Goal: Transaction & Acquisition: Download file/media

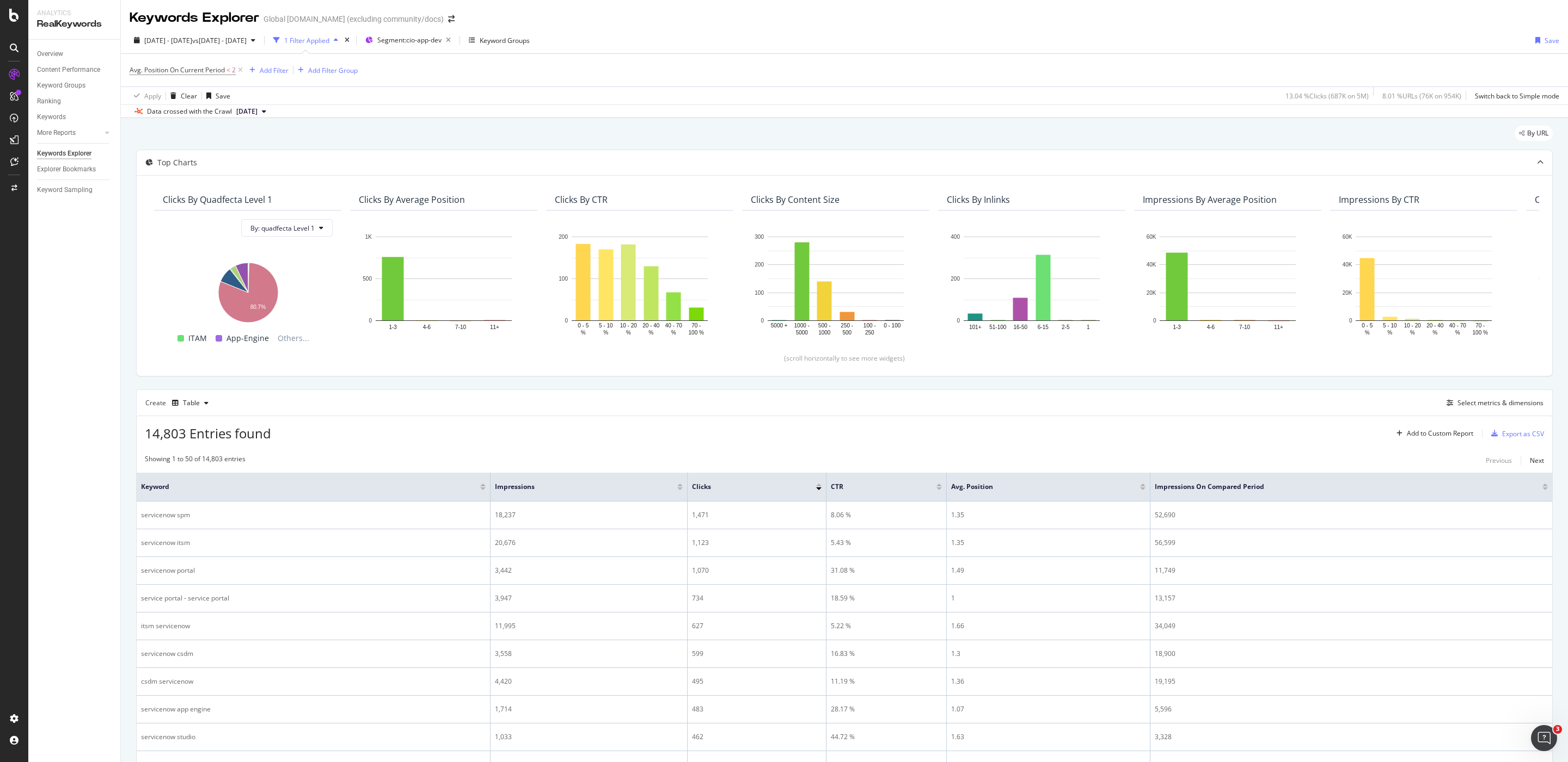
click at [1272, 460] on div "Showing 1 to 50 of 14,803 entries Previous Next" at bounding box center [844, 460] width 1415 height 13
click at [442, 41] on span "Segment: cio-app-dev" at bounding box center [409, 40] width 64 height 9
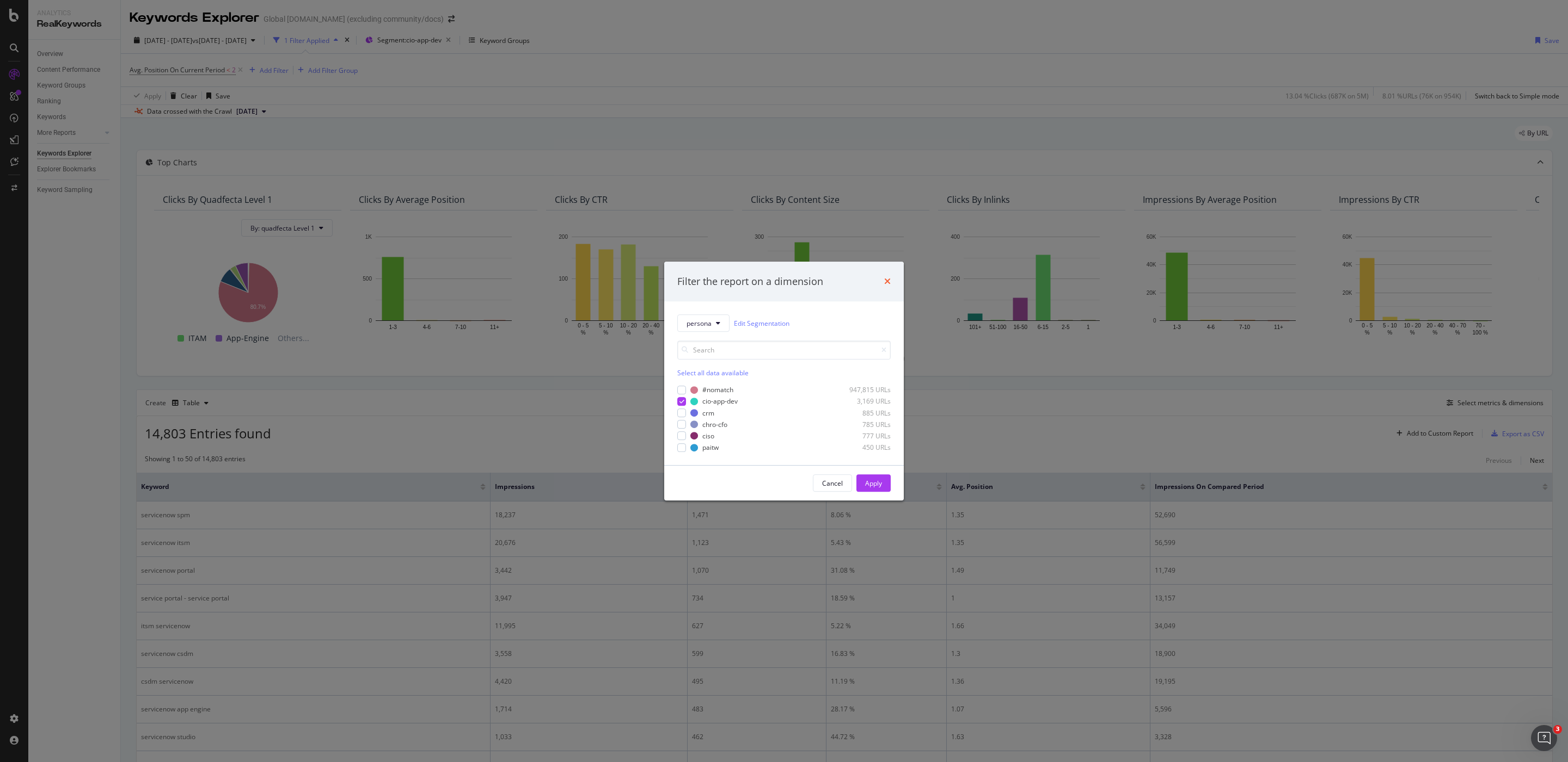
click at [890, 280] on icon "times" at bounding box center [887, 282] width 6 height 9
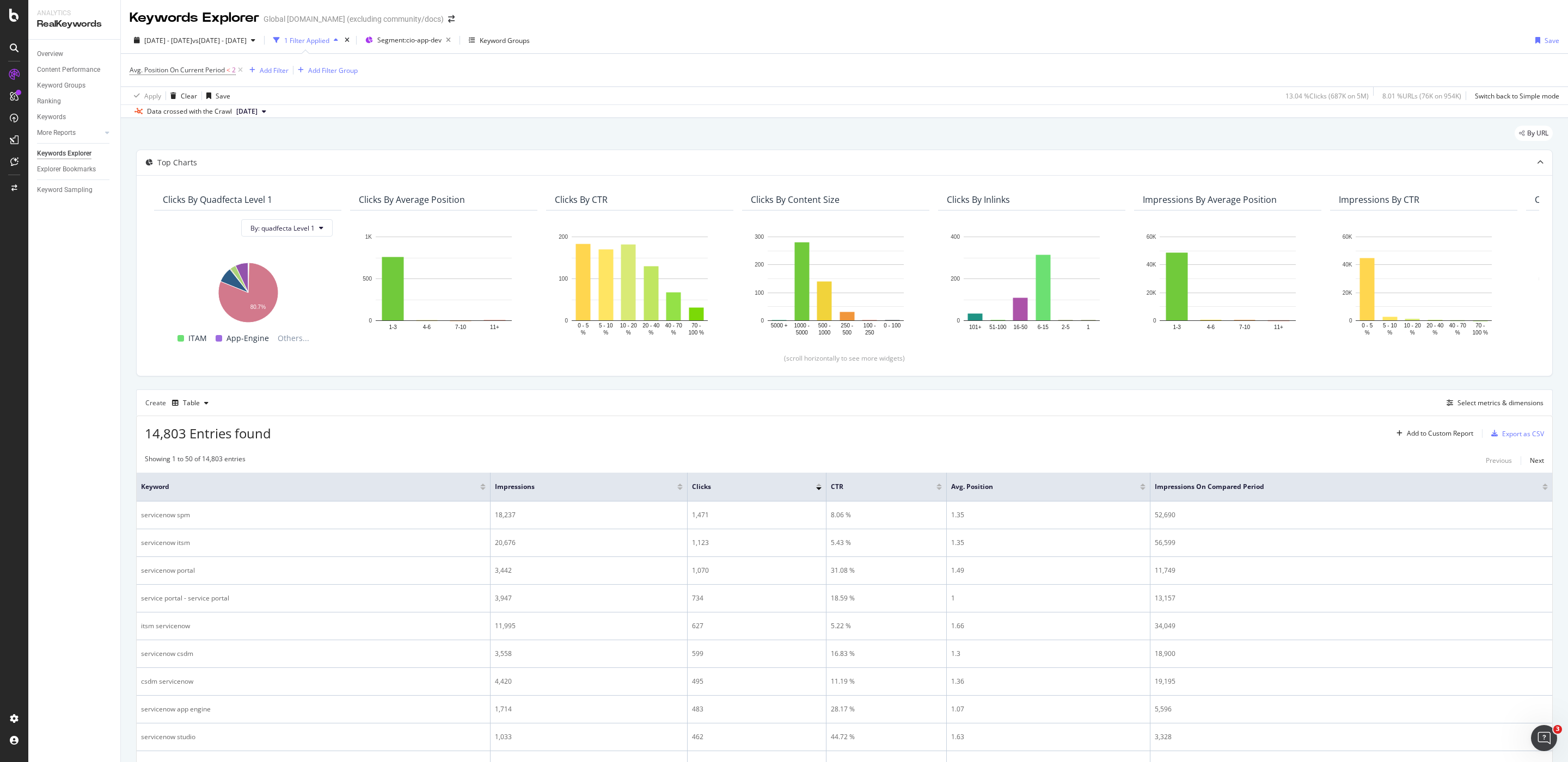
click at [1215, 443] on div "14,803 Entries found Add to Custom Report Export as CSV" at bounding box center [844, 430] width 1415 height 27
click at [1511, 438] on div "Export as CSV" at bounding box center [1523, 433] width 42 height 9
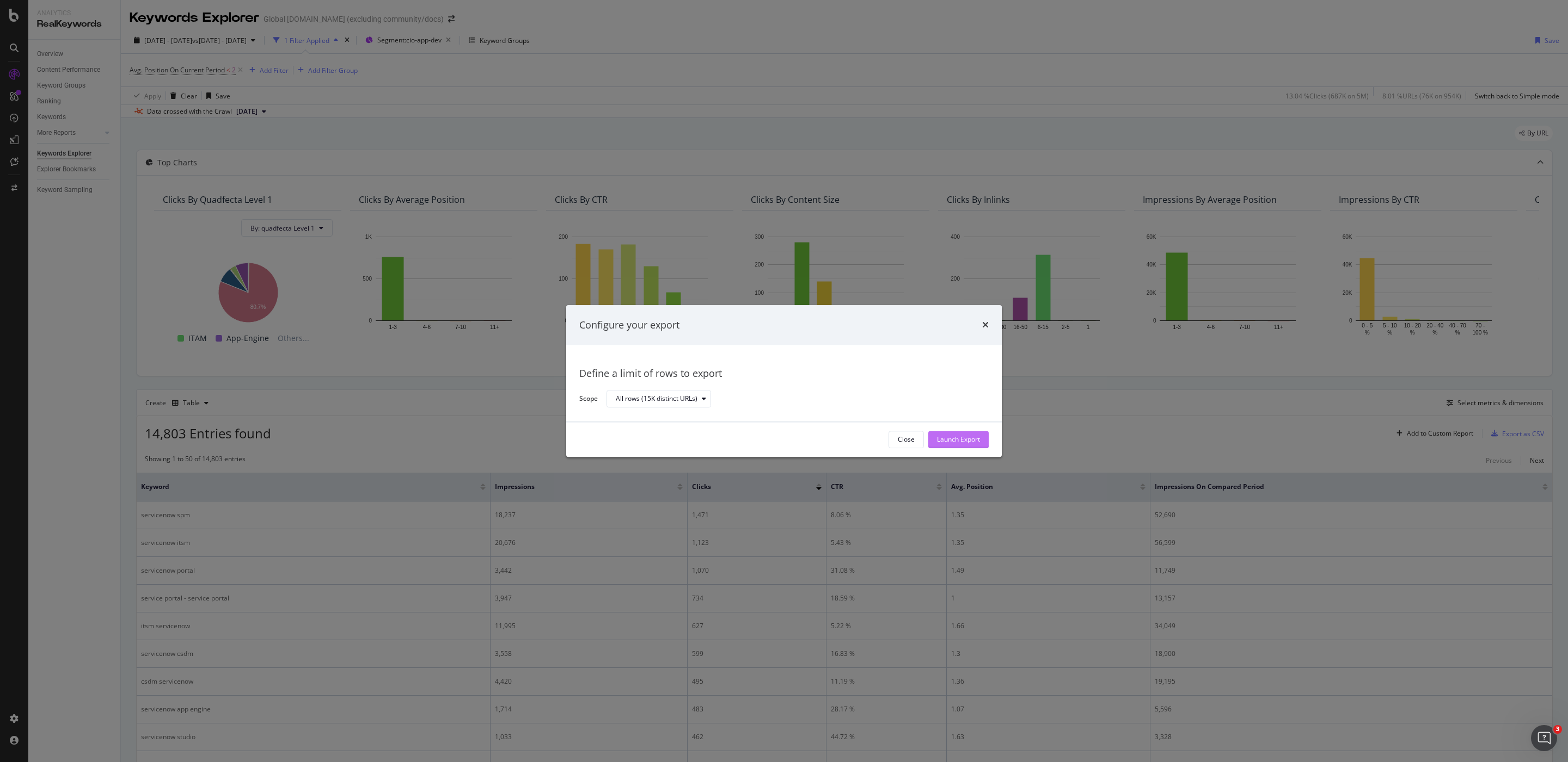
click at [950, 441] on div "Launch Export" at bounding box center [958, 440] width 43 height 9
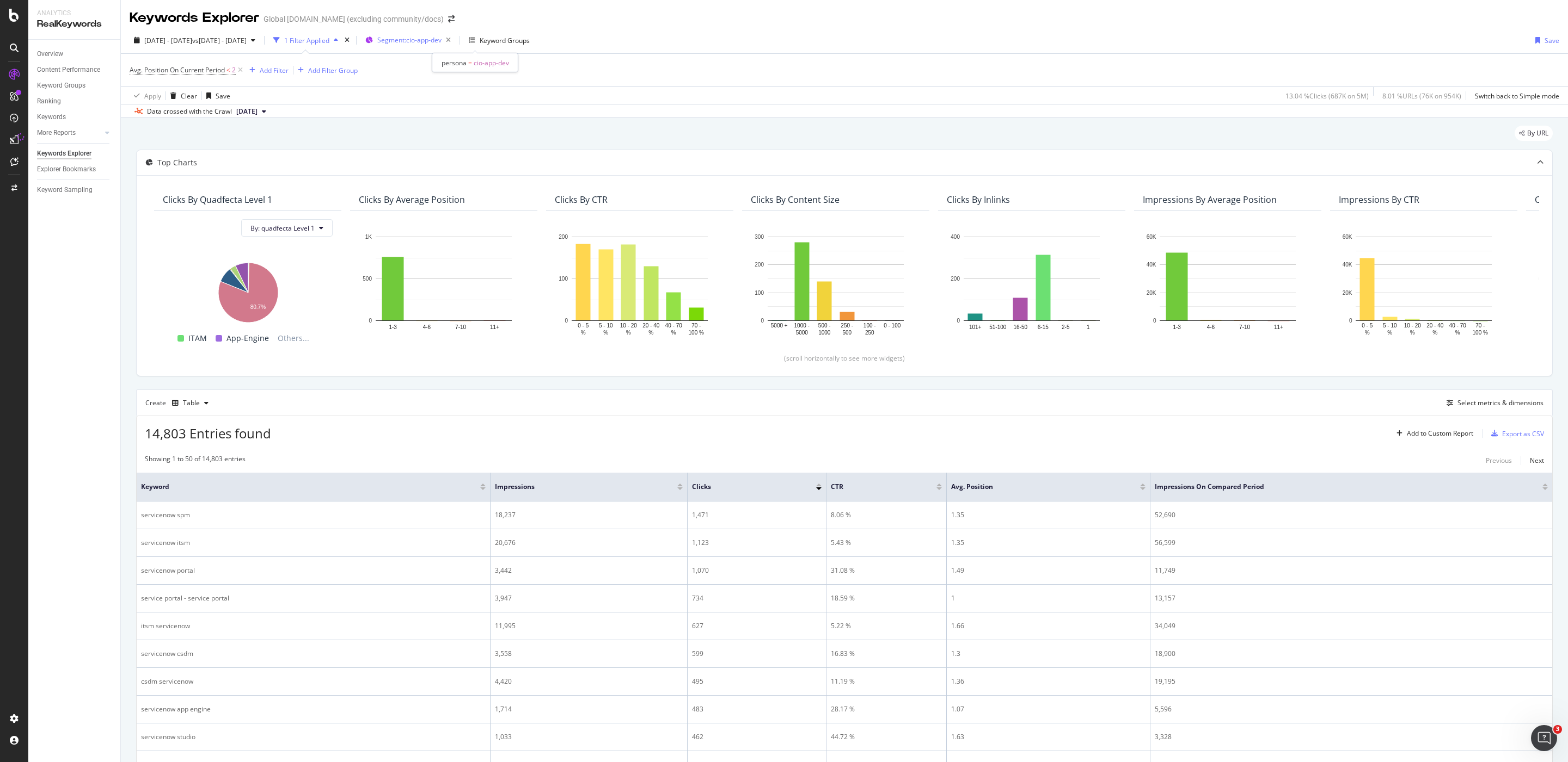
click at [455, 45] on div "Segment: cio-app-dev" at bounding box center [416, 40] width 78 height 15
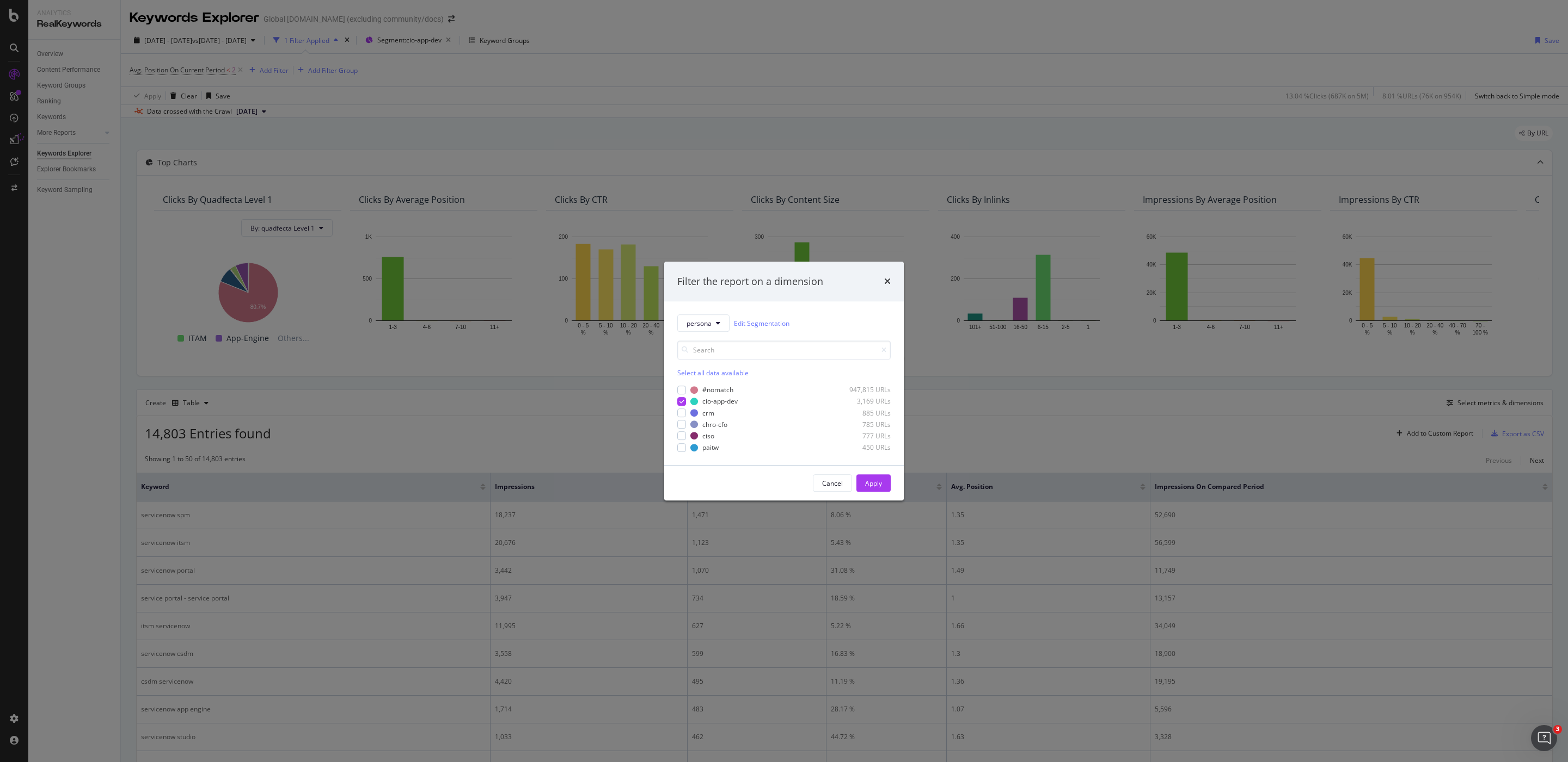
click at [677, 118] on div "Filter the report on a dimension persona Edit Segmentation Select all data avai…" at bounding box center [784, 381] width 1568 height 762
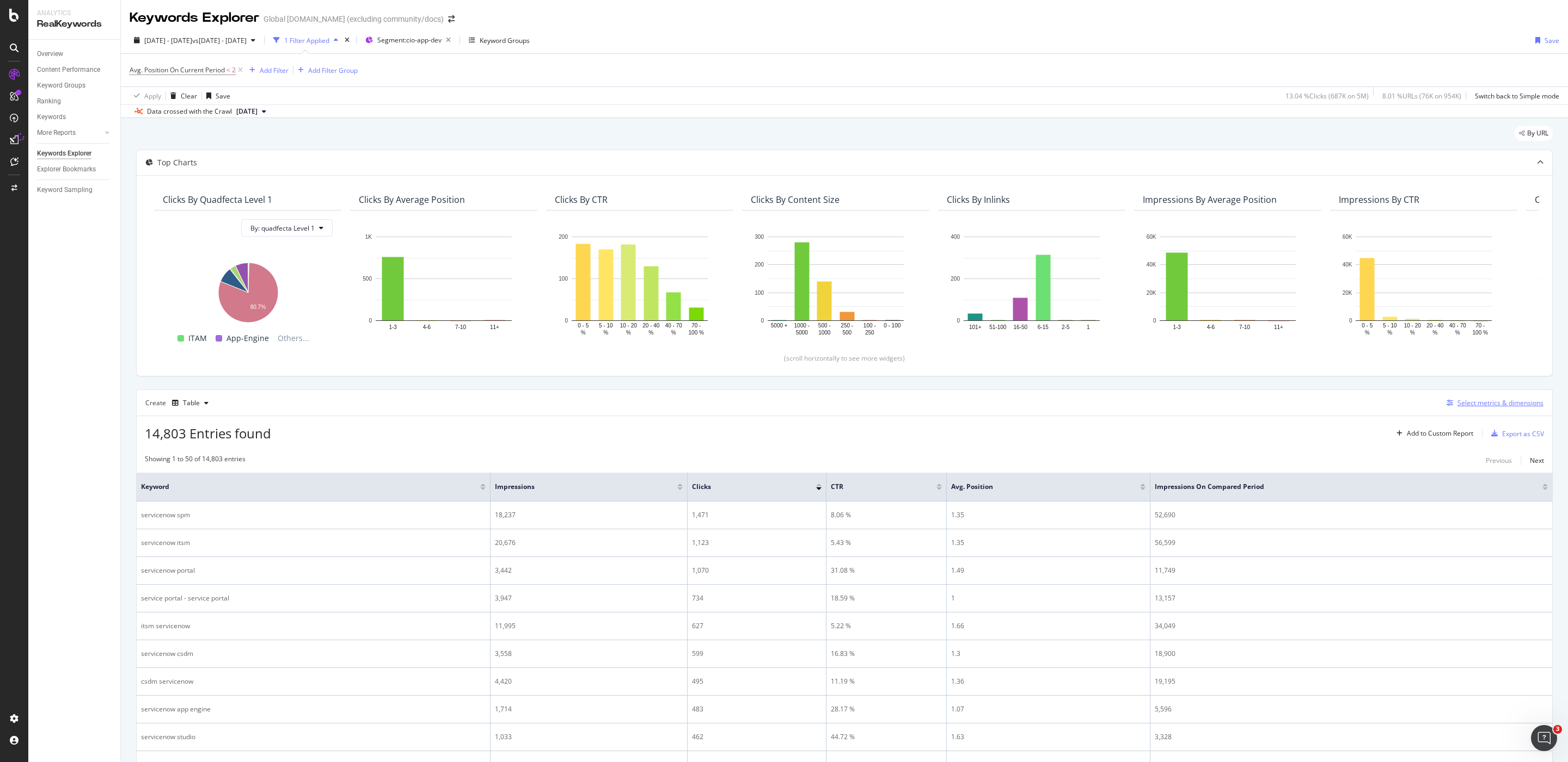
click at [1461, 404] on div "Select metrics & dimensions" at bounding box center [1499, 403] width 86 height 9
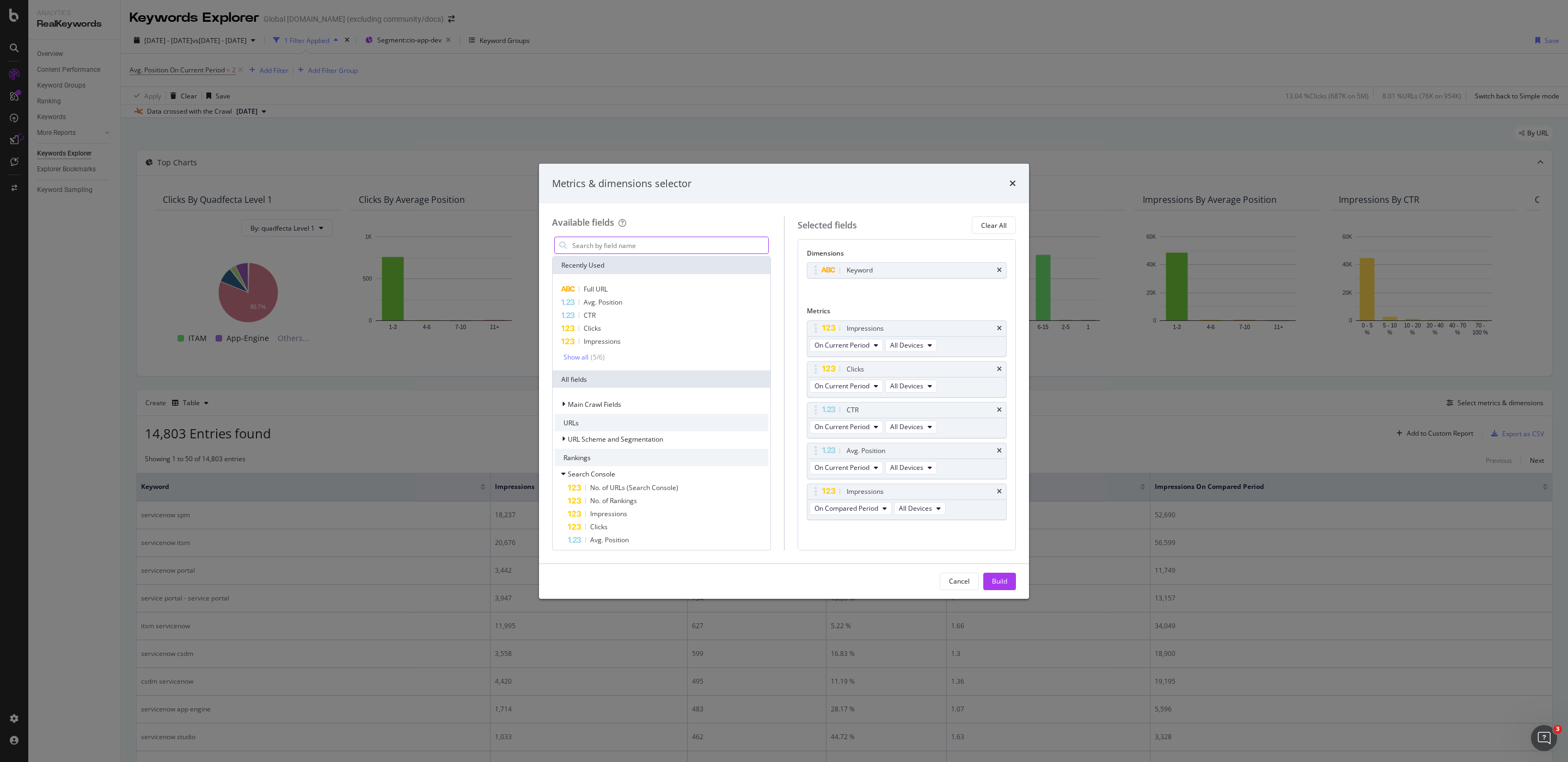
click at [690, 245] on input "modal" at bounding box center [669, 246] width 197 height 16
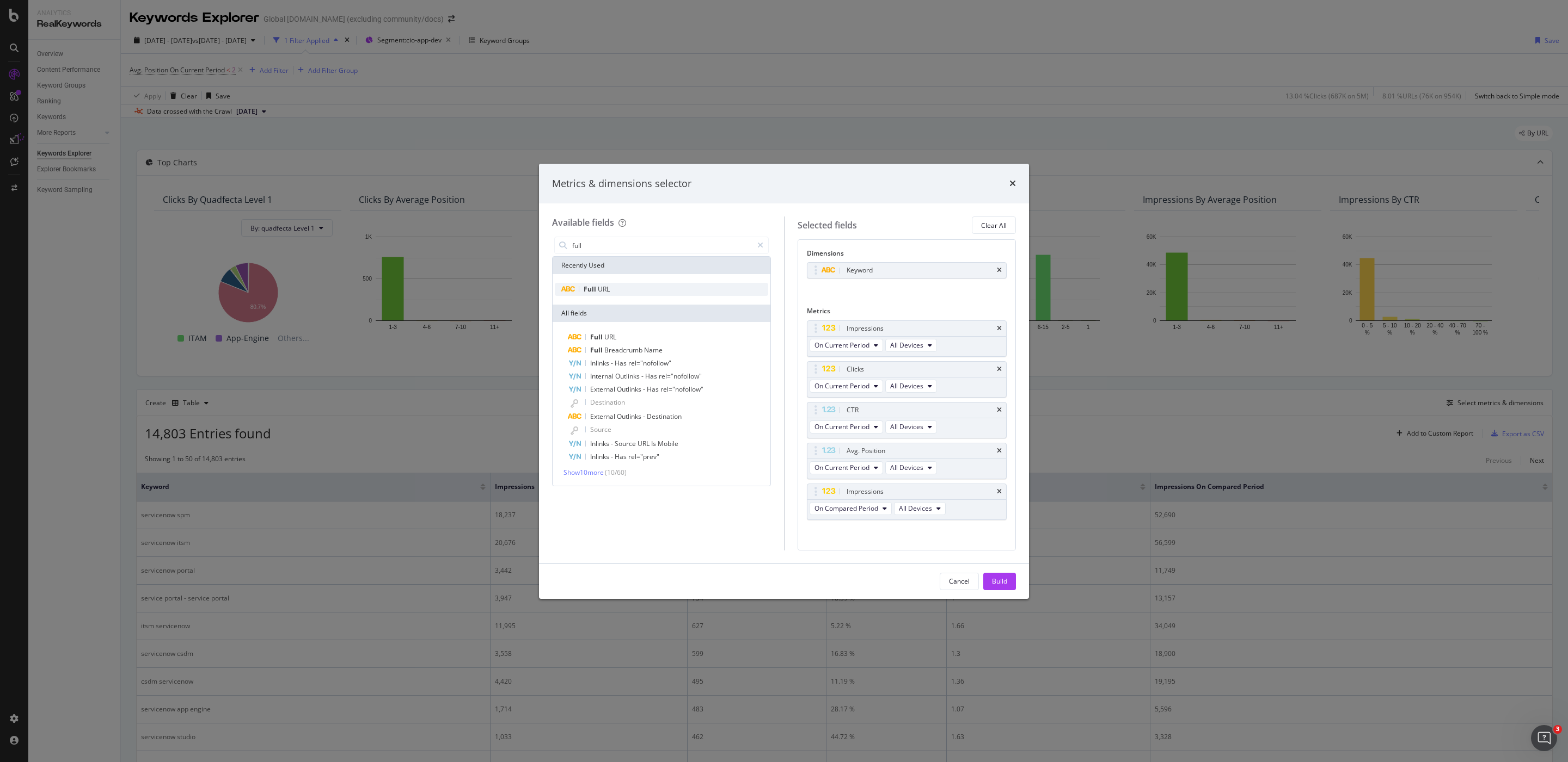
type input "full"
click at [620, 290] on div "Full URL" at bounding box center [661, 289] width 213 height 13
click at [996, 270] on icon "times" at bounding box center [998, 270] width 5 height 6
click at [1003, 586] on div "Build" at bounding box center [999, 581] width 15 height 16
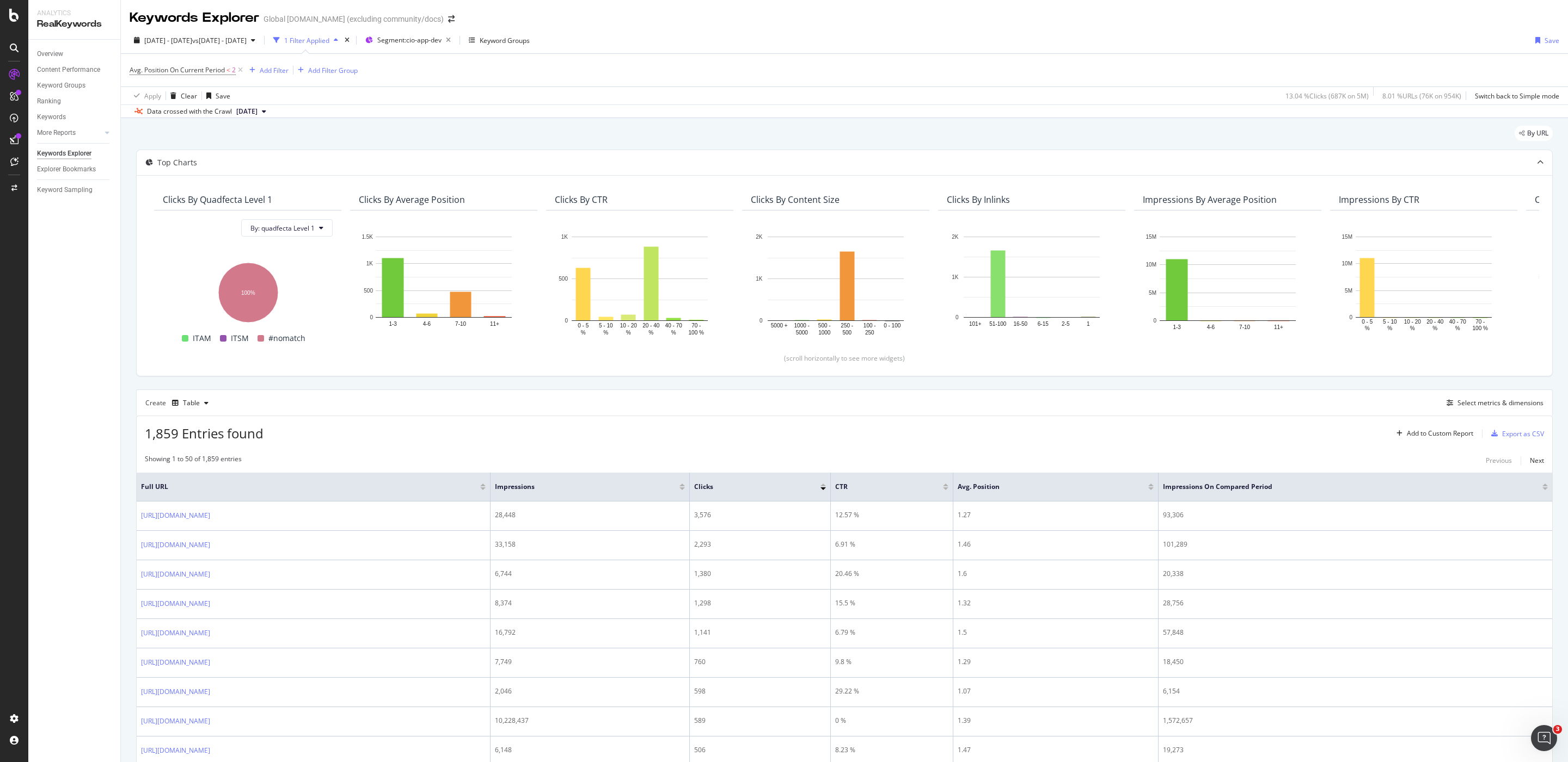
click at [966, 438] on div "1,859 Entries found Add to Custom Report Export as CSV" at bounding box center [844, 430] width 1415 height 27
click at [1505, 432] on div "Export as CSV" at bounding box center [1523, 433] width 42 height 9
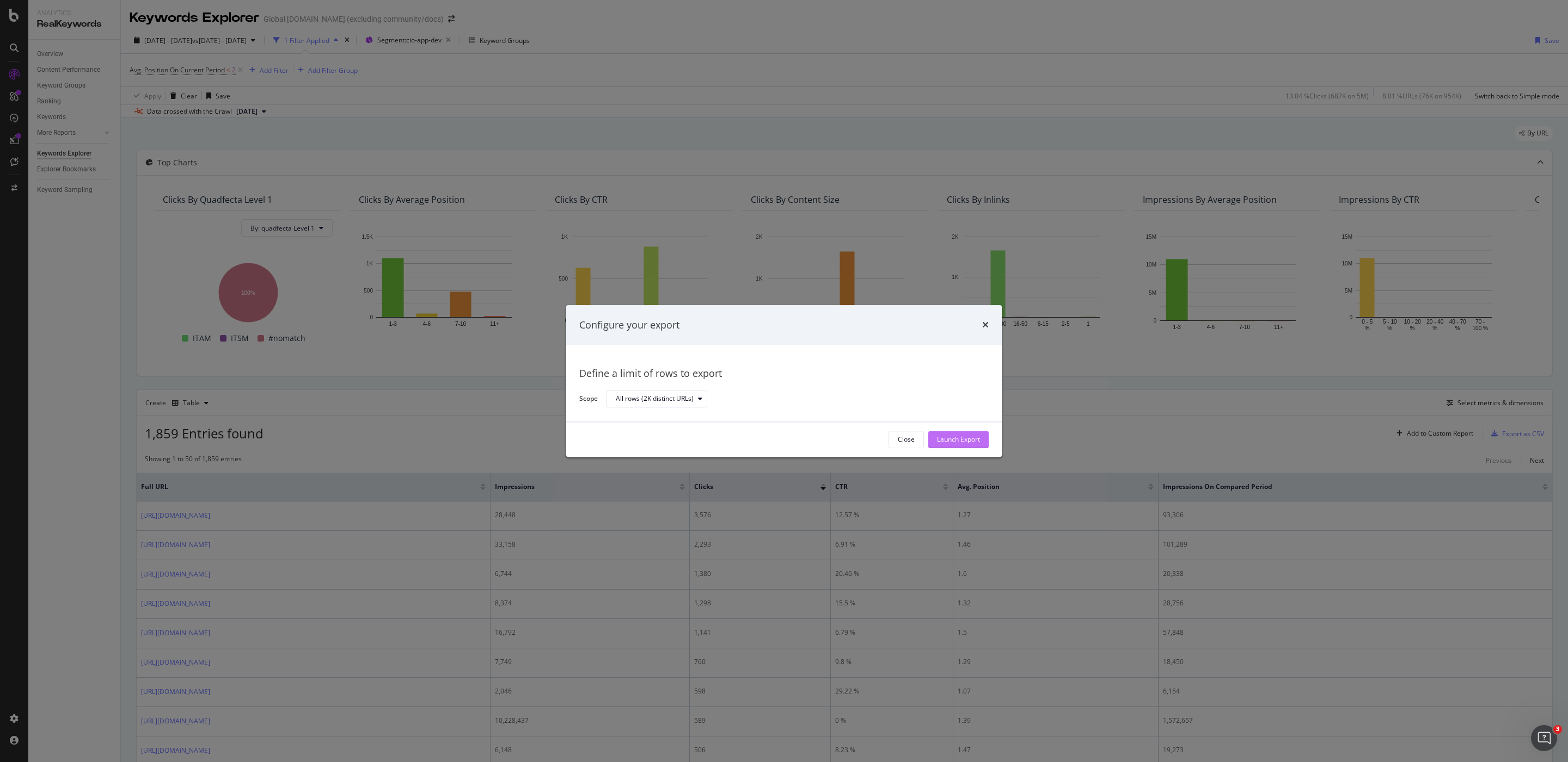
click at [966, 438] on div "Launch Export" at bounding box center [958, 440] width 43 height 9
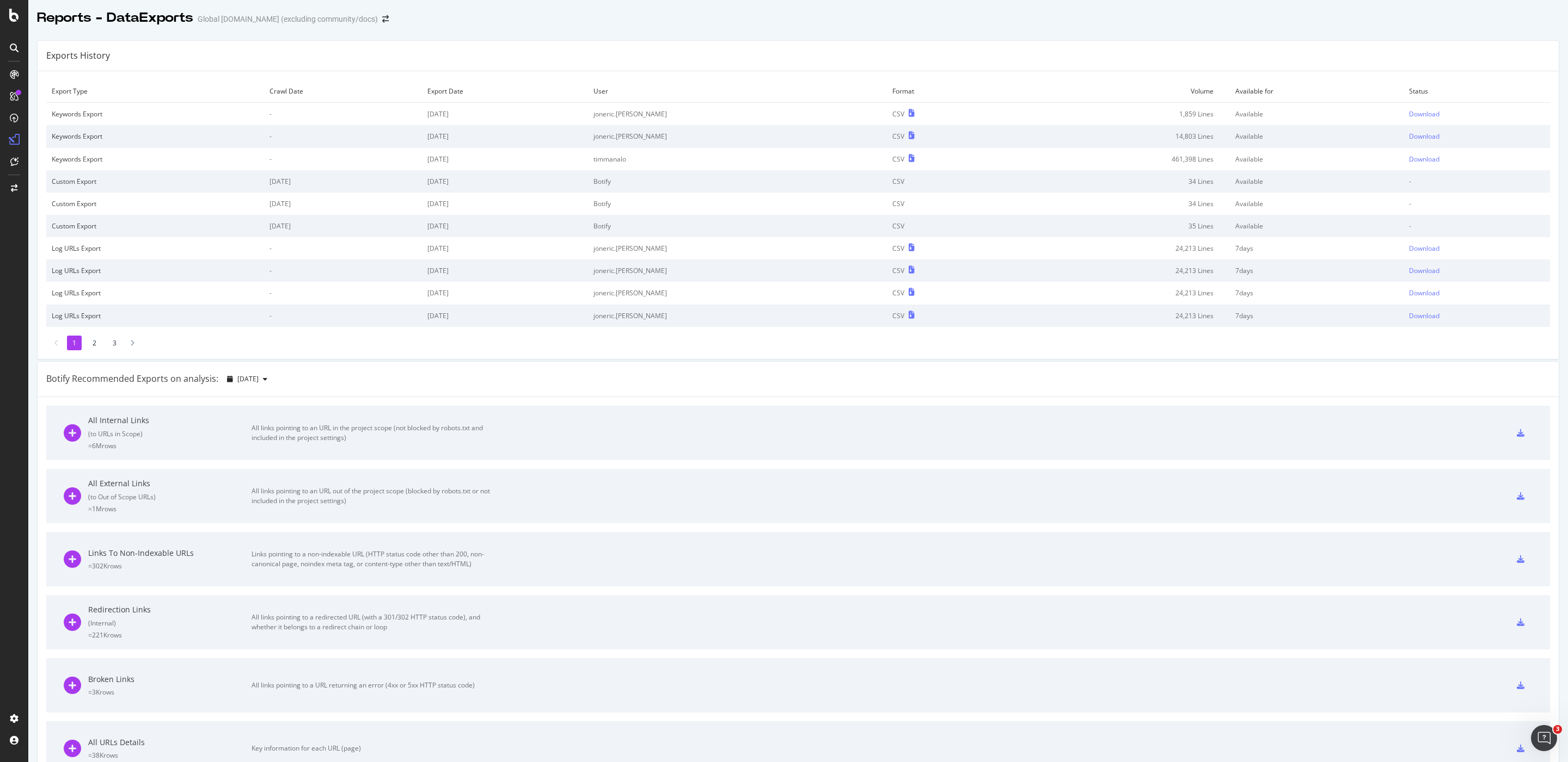
click at [1290, 130] on td "Available" at bounding box center [1316, 136] width 173 height 23
click at [1409, 134] on div "Download" at bounding box center [1424, 136] width 31 height 9
drag, startPoint x: 1460, startPoint y: 125, endPoint x: 1431, endPoint y: 110, distance: 32.6
click at [1459, 125] on td "Download" at bounding box center [1477, 136] width 146 height 23
click at [1409, 114] on div "Download" at bounding box center [1424, 114] width 31 height 9
